Goal: Obtain resource: Obtain resource

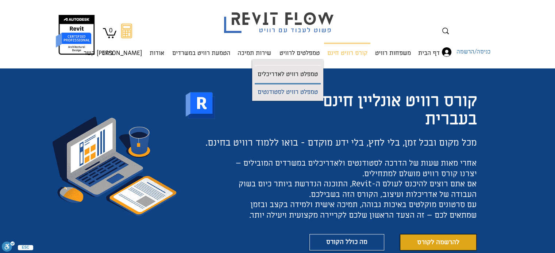
click at [284, 93] on p "טמפלט רוויט לסטודנטים" at bounding box center [288, 93] width 66 height 16
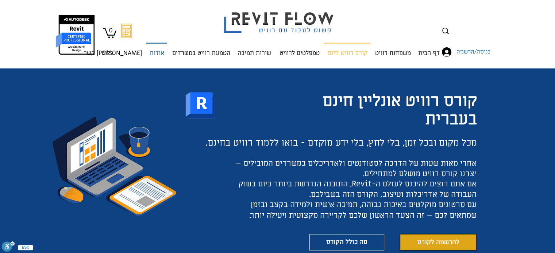
click at [151, 53] on p "אודות" at bounding box center [157, 53] width 20 height 19
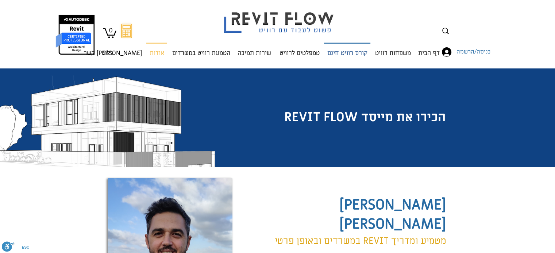
click at [353, 51] on p "קורס רוויט חינם" at bounding box center [347, 53] width 46 height 19
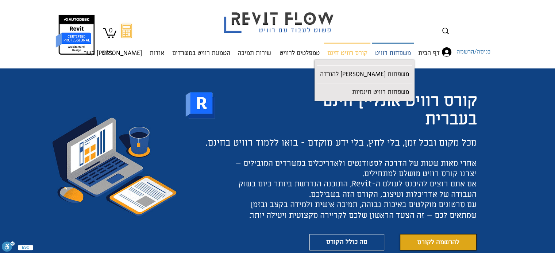
click at [400, 57] on nav "דף הבית משפחות רוויט משפחות רוויט להורדה משפחות רוויט חינמיות קורס רוויט חינם ט…" at bounding box center [270, 50] width 346 height 15
click at [382, 96] on p "משפחות רוויט חינמיות" at bounding box center [380, 93] width 63 height 16
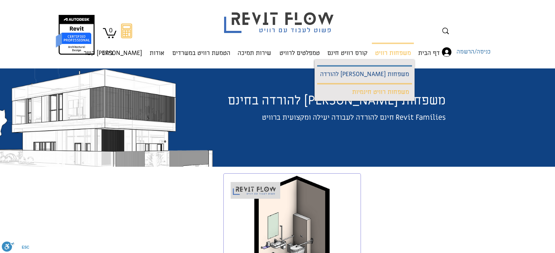
click at [381, 76] on p "משפחות [PERSON_NAME] להורדה" at bounding box center [364, 75] width 95 height 16
click at [385, 71] on p "משפחות [PERSON_NAME] להורדה" at bounding box center [364, 75] width 95 height 16
click at [384, 71] on p "משפחות [PERSON_NAME] להורדה" at bounding box center [364, 75] width 95 height 16
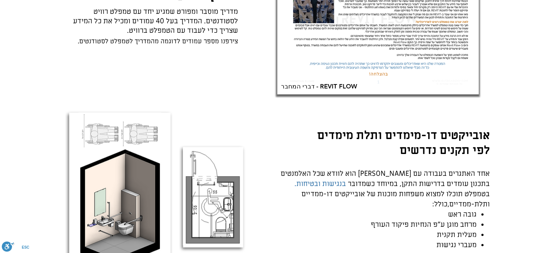
scroll to position [292, 0]
